Goal: Task Accomplishment & Management: Use online tool/utility

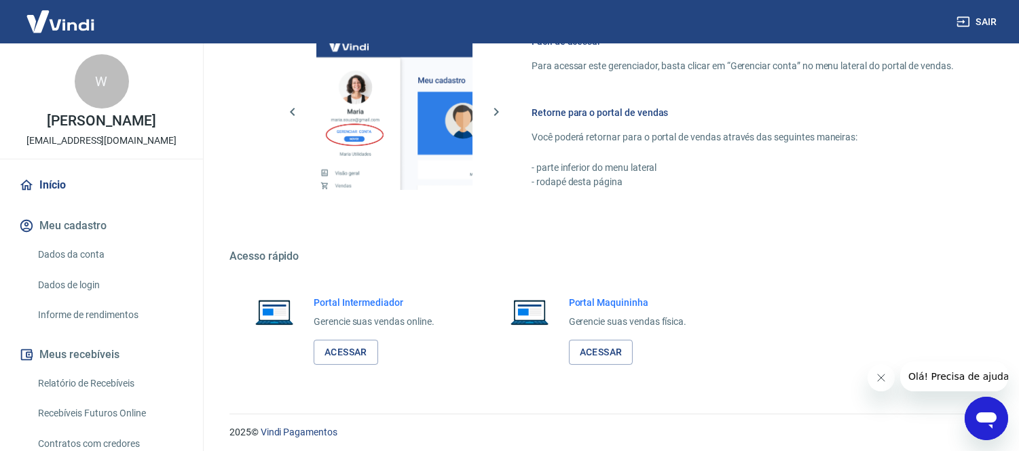
scroll to position [620, 0]
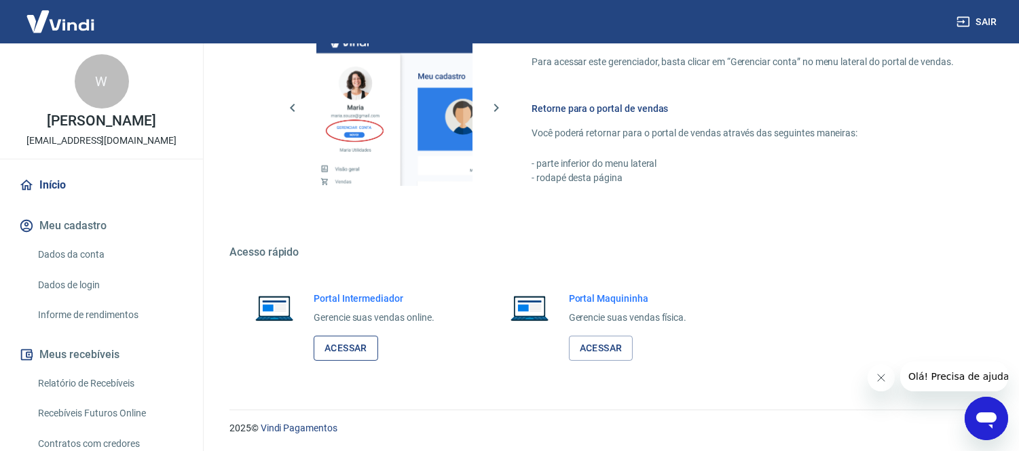
click at [362, 343] on link "Acessar" at bounding box center [346, 348] width 64 height 25
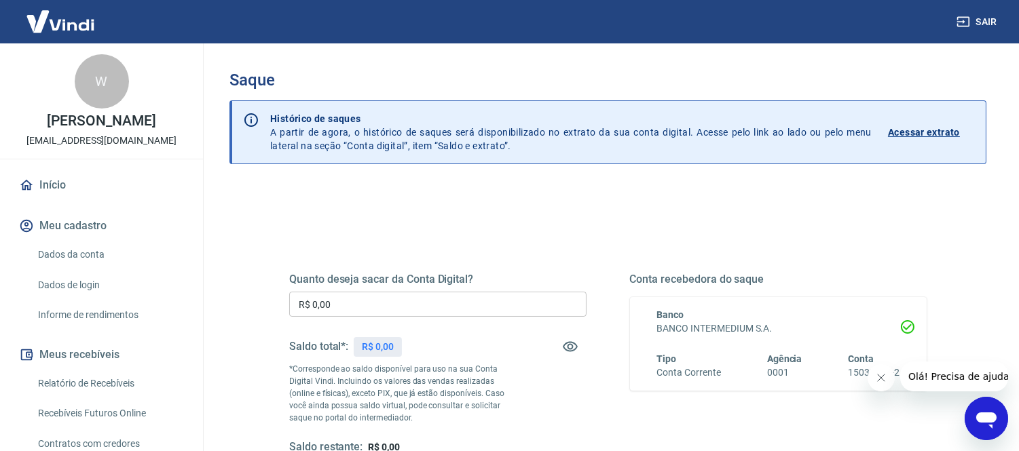
click at [245, 187] on div "Quanto deseja sacar da Conta Digital? R$ 0,00 ​ Saldo total*: R$ 0,00 *Correspo…" at bounding box center [607, 428] width 757 height 485
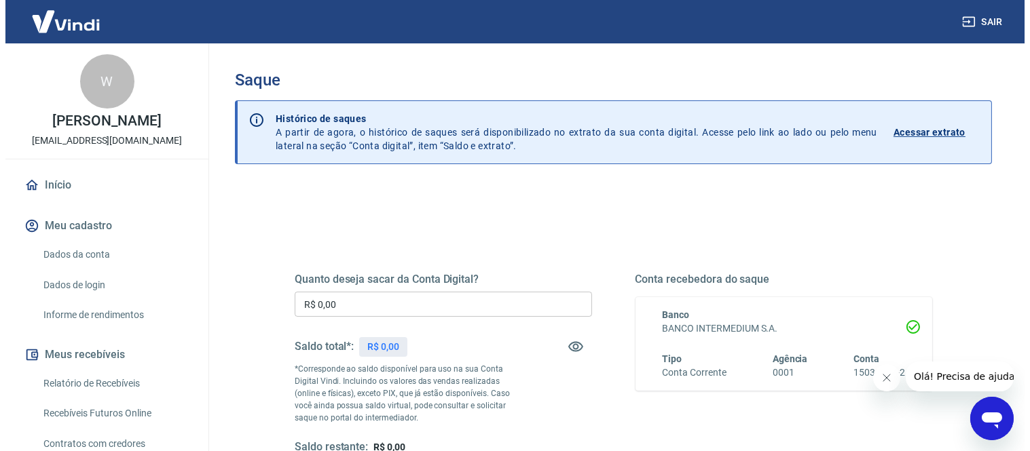
scroll to position [75, 0]
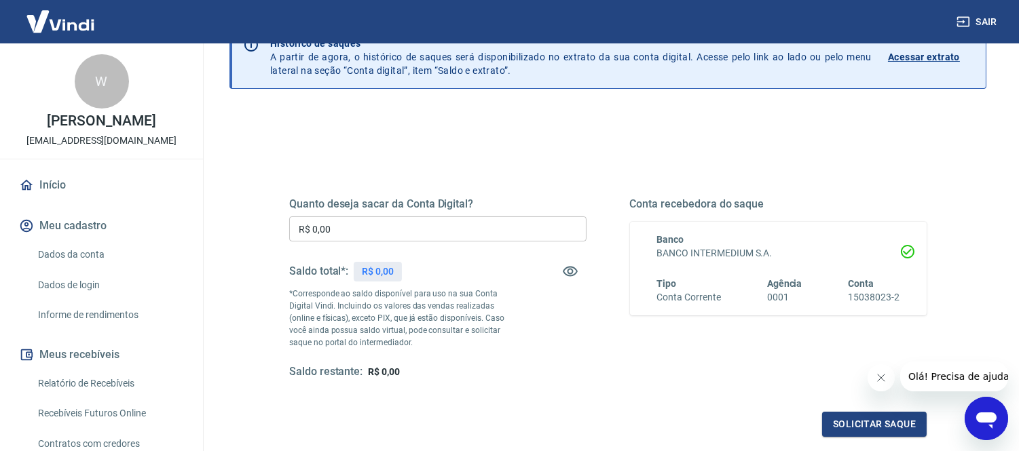
click at [246, 195] on div "Quanto deseja sacar da Conta Digital? R$ 0,00 ​ Saldo total*: R$ 0,00 *Correspo…" at bounding box center [607, 353] width 757 height 485
click at [381, 275] on p "R$ 0,00" at bounding box center [378, 272] width 32 height 14
click at [225, 205] on div "Saque Histórico de saques A partir de agora, o histórico de saques será disponi…" at bounding box center [607, 232] width 789 height 529
click at [357, 219] on input "R$ 0,00" at bounding box center [437, 228] width 297 height 25
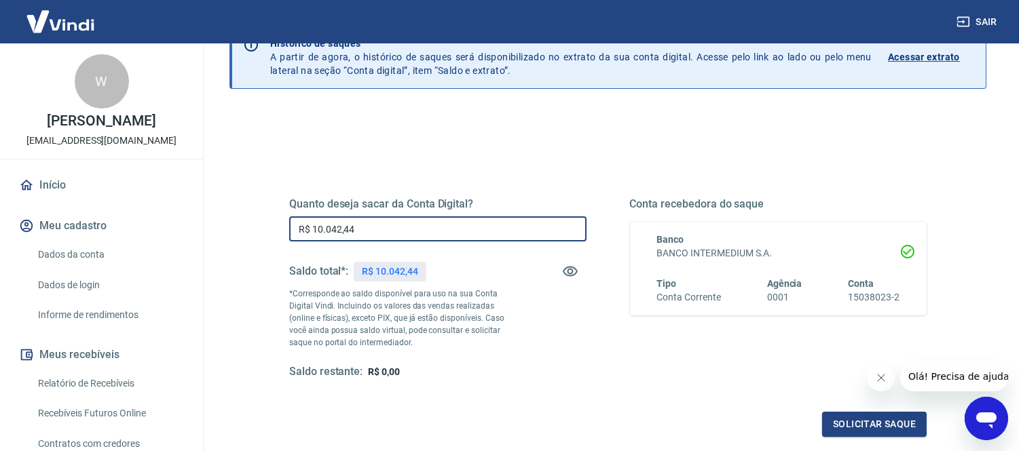
type input "R$ 10.042,44"
click at [602, 311] on div "Quanto deseja sacar da Conta Digital? R$ 10.042,44 ​ Saldo total*: R$ 10.042,44…" at bounding box center [607, 288] width 637 height 182
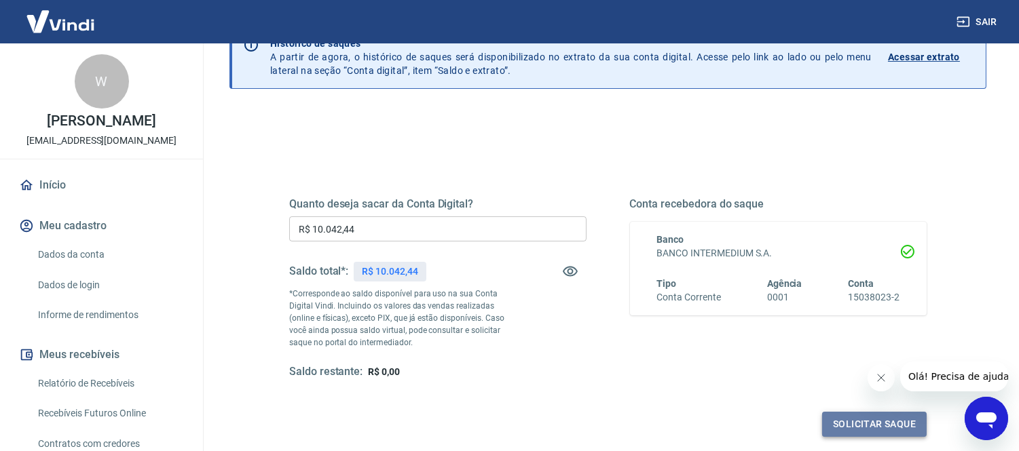
click at [854, 419] on button "Solicitar saque" at bounding box center [874, 424] width 105 height 25
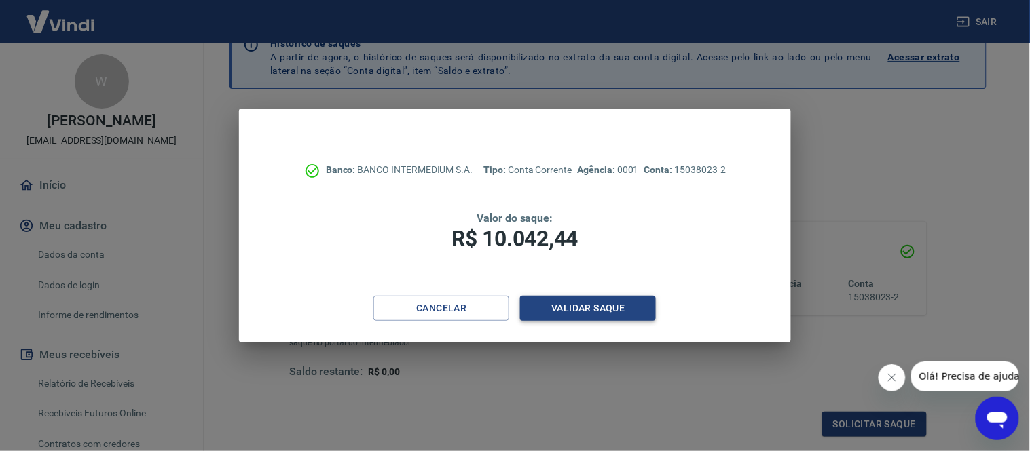
click at [594, 309] on button "Validar saque" at bounding box center [588, 308] width 136 height 25
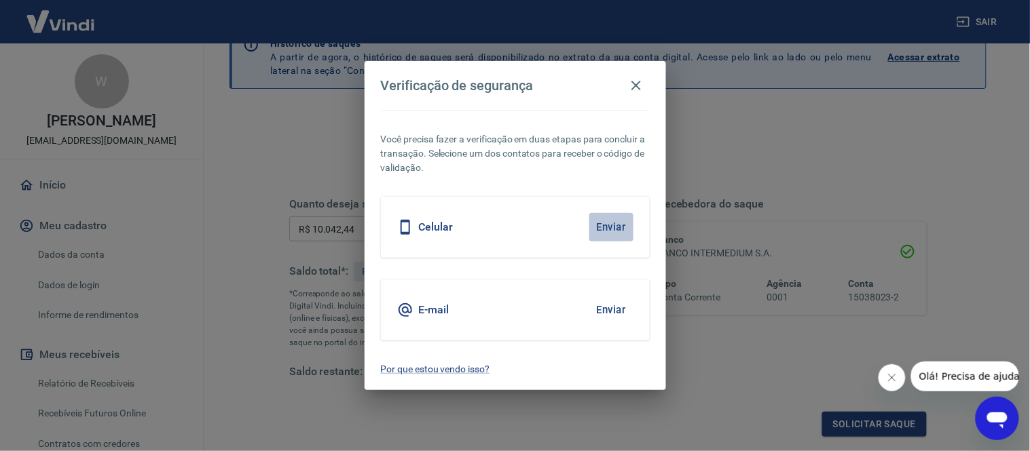
click at [607, 228] on button "Enviar" at bounding box center [611, 227] width 44 height 29
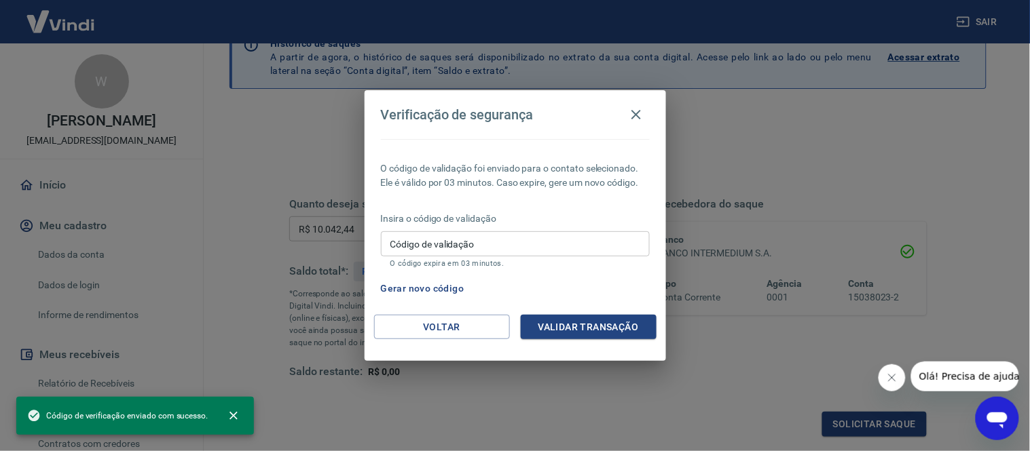
click at [503, 233] on input "Código de validação" at bounding box center [515, 243] width 269 height 25
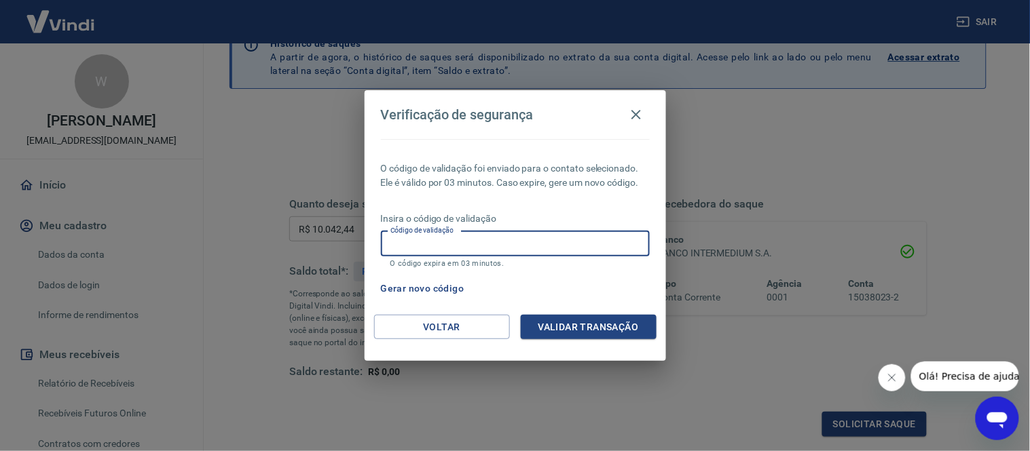
click at [466, 238] on input "Código de validação" at bounding box center [515, 243] width 269 height 25
type input "468784"
click at [565, 321] on button "Validar transação" at bounding box center [589, 327] width 136 height 25
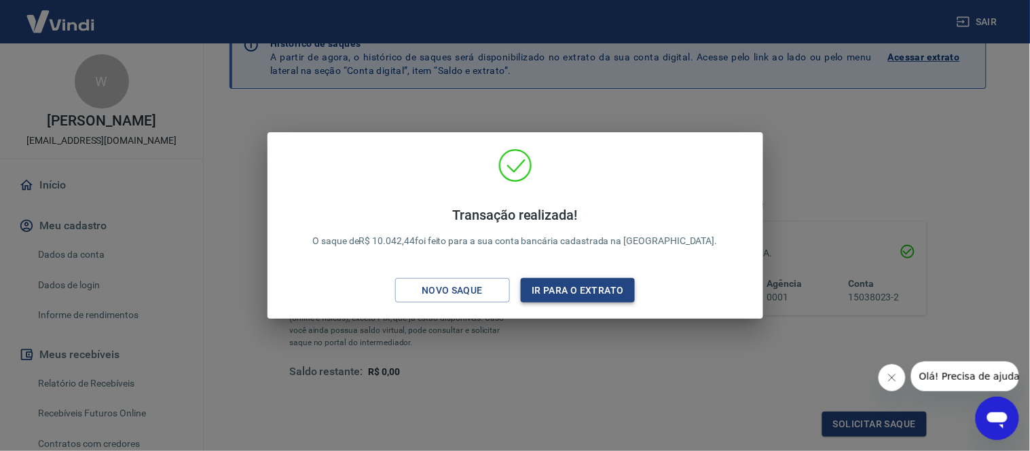
click at [599, 293] on button "Ir para o extrato" at bounding box center [578, 290] width 115 height 25
